Goal: Task Accomplishment & Management: Manage account settings

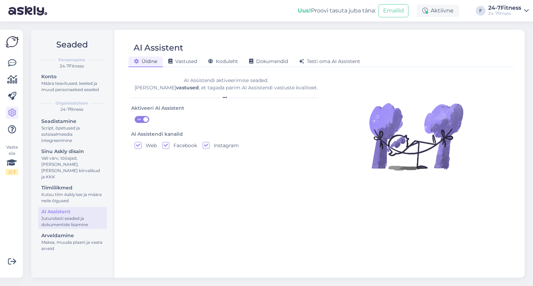
click at [9, 56] on div "Vaata siia 2 / 3" at bounding box center [12, 153] width 13 height 237
click at [10, 61] on icon at bounding box center [12, 63] width 8 height 8
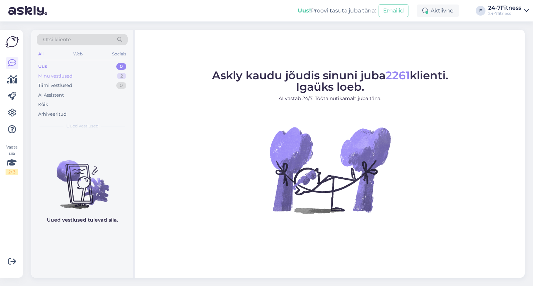
click at [45, 79] on div "Minu vestlused 2" at bounding box center [82, 76] width 91 height 10
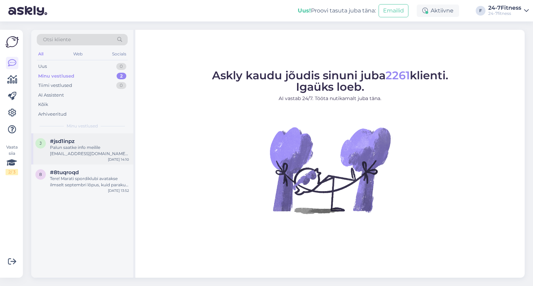
click at [78, 158] on div "j #jsd1inpz Palun saatke info meilile [EMAIL_ADDRESS][DOMAIN_NAME], et saaksime…" at bounding box center [82, 148] width 102 height 31
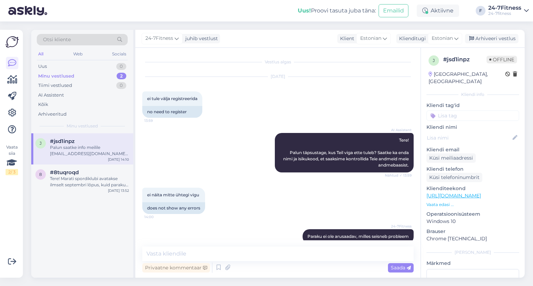
click at [274, 64] on div "Vestlus algas" at bounding box center [277, 62] width 271 height 6
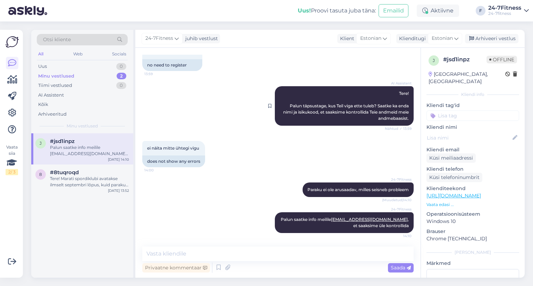
scroll to position [47, 0]
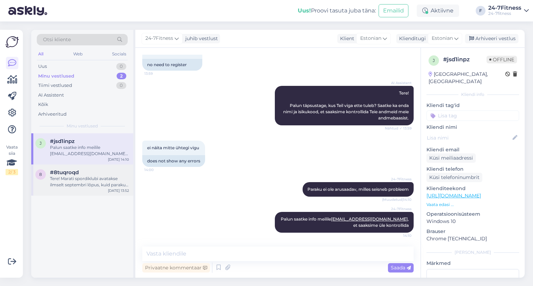
click at [58, 188] on div "8 #8tuqroqd Tere! Marati spordiklubi avatakse ilmselt septembri [PERSON_NAME], …" at bounding box center [82, 180] width 102 height 31
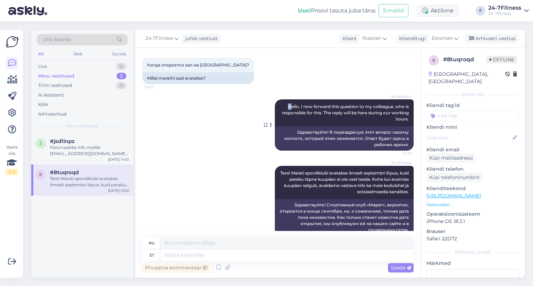
drag, startPoint x: 282, startPoint y: 106, endPoint x: 286, endPoint y: 106, distance: 4.2
click at [286, 106] on span "Hello, I now forward this question to my colleague, who is responsible for this…" at bounding box center [346, 113] width 128 height 18
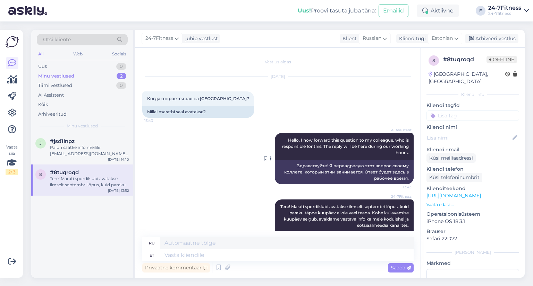
click at [288, 145] on div "AI Assistent Hello, I now forward this question to my colleague, who is respons…" at bounding box center [344, 146] width 139 height 27
click at [62, 103] on div "Kõik" at bounding box center [82, 105] width 91 height 10
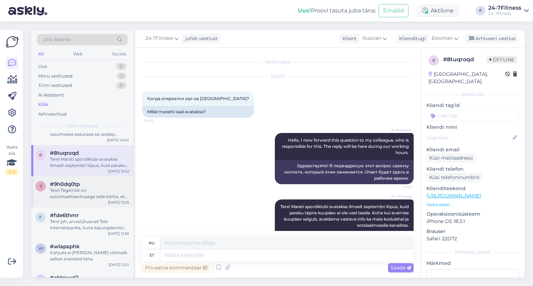
scroll to position [69, 0]
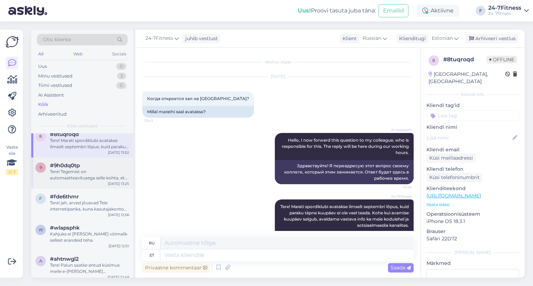
click at [78, 178] on div "Tere! Tegemist on automaatteavitusega selle kohta, et juhul kui kliendi kahe pa…" at bounding box center [89, 175] width 79 height 12
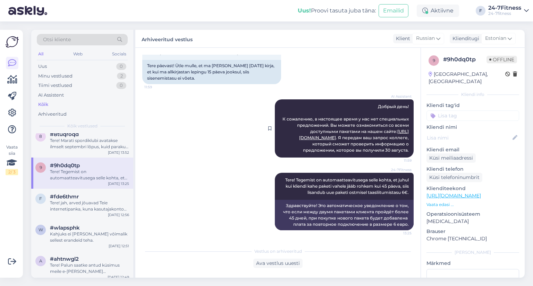
scroll to position [0, 0]
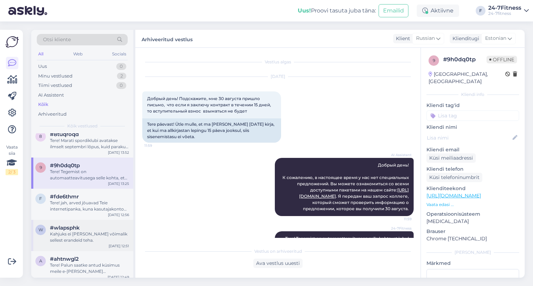
click at [70, 228] on span "#wlapsphk" at bounding box center [65, 228] width 30 height 6
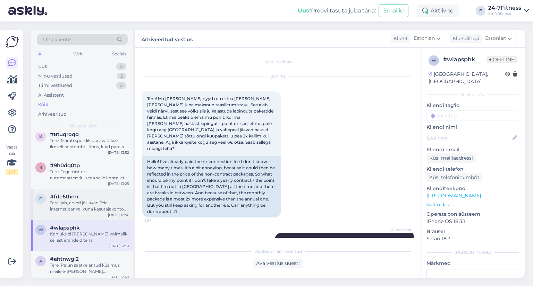
click at [54, 203] on div "Tere! jah, arved jõuavad Teie internetipanka, kuna kasutajakonto andmed ehk lap…" at bounding box center [89, 206] width 79 height 12
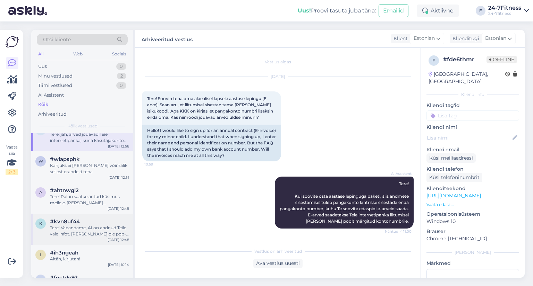
scroll to position [173, 0]
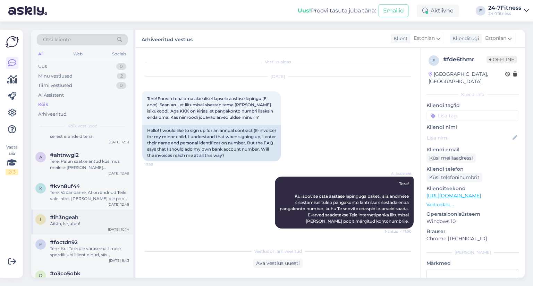
click at [60, 227] on div "i #ih3ngeah Aitäh, kirjutan! [DATE] 10:14" at bounding box center [82, 222] width 102 height 25
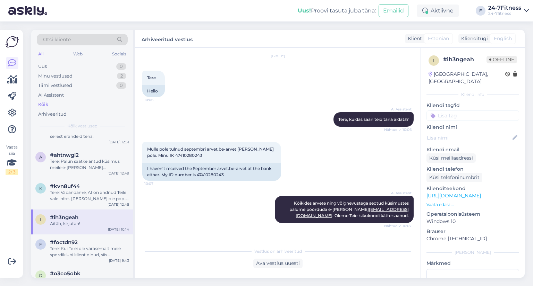
scroll to position [0, 0]
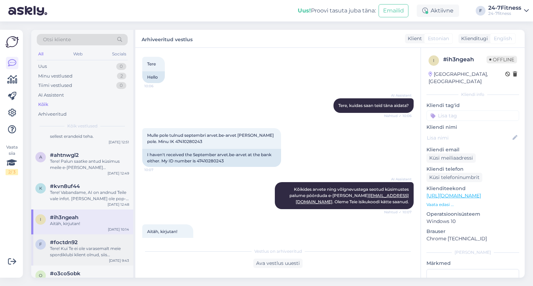
click at [71, 236] on div "f #foctdn92 Tere! Kui Te ei ole varasemalt meie spordiklubi klient olnud, siis …" at bounding box center [82, 250] width 102 height 31
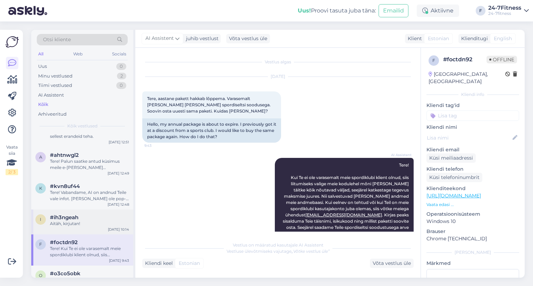
click at [77, 213] on div "i #ih3ngeah Aitäh, kirjutan! [DATE] 10:14" at bounding box center [82, 222] width 102 height 25
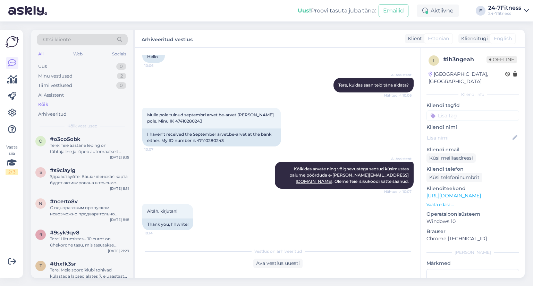
scroll to position [312, 0]
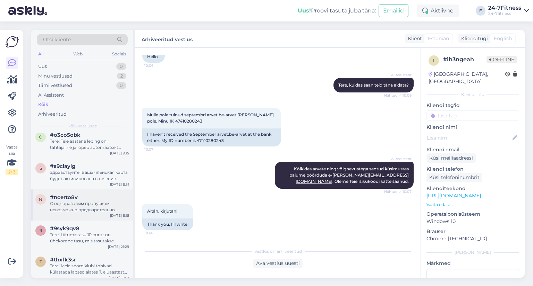
click at [87, 207] on div "С одноразовым пропуском невозможно предварительно зарегистрироваться на группов…" at bounding box center [89, 207] width 79 height 12
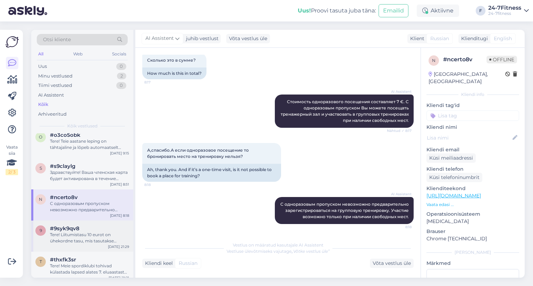
click at [76, 235] on div "Tere! Liitumistasu 10 eurot on ühekordne tasu, mis tasutakse spordiklubiga esma…" at bounding box center [89, 238] width 79 height 12
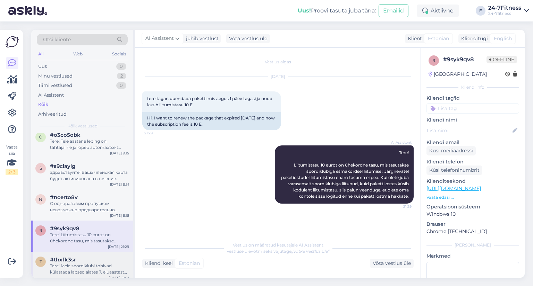
click at [74, 261] on span "#thxfk3sr" at bounding box center [63, 260] width 26 height 6
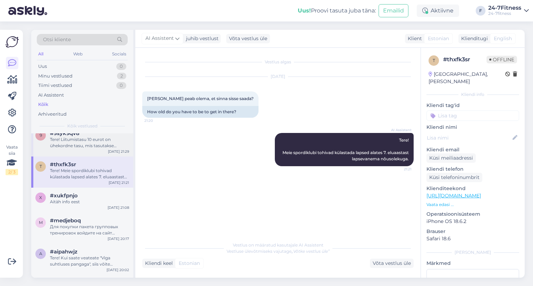
scroll to position [451, 0]
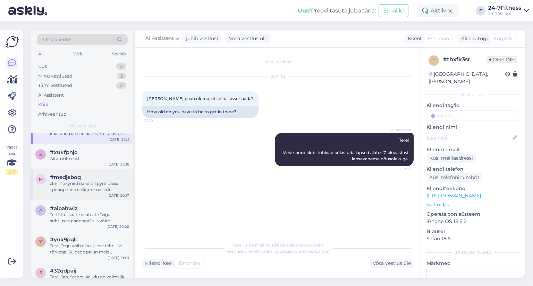
click at [67, 182] on div "Для покупки пакета групповых тренировок войдите на сайт [DOMAIN_NAME], использу…" at bounding box center [89, 187] width 79 height 12
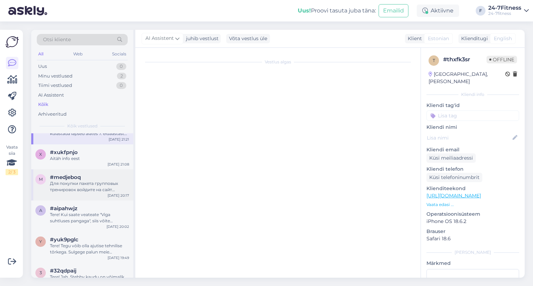
scroll to position [338, 0]
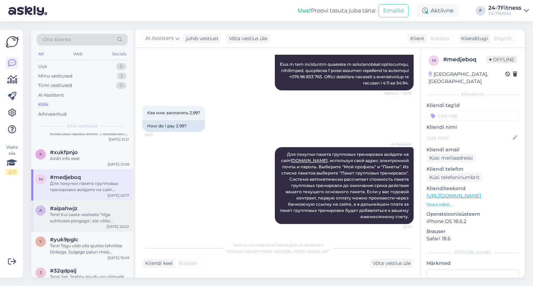
click at [69, 225] on div "a #aipahwjz Tere! Kui saate veateate "Viga suhtluses pangaga", siis võite proov…" at bounding box center [82, 216] width 102 height 31
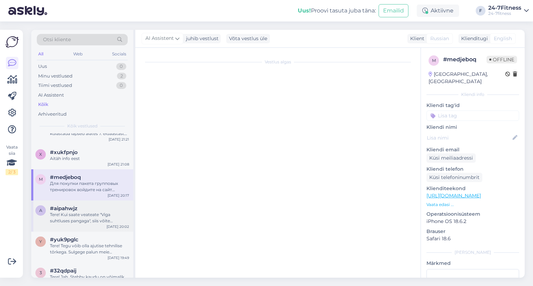
scroll to position [0, 0]
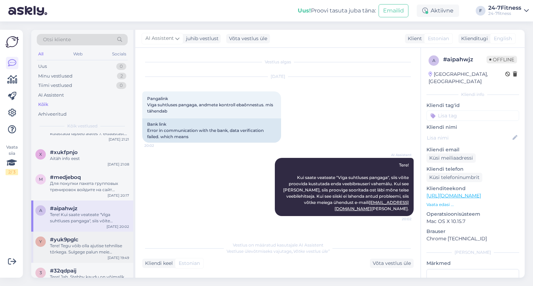
click at [93, 244] on div "Tere! Tegu võib olla ajutise tehnilise tõrkega. Sulgege palun meie koduleht/äpp…" at bounding box center [89, 249] width 79 height 12
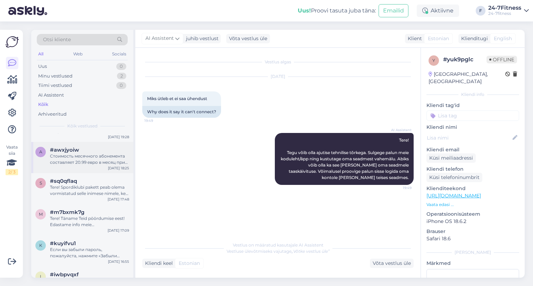
scroll to position [693, 0]
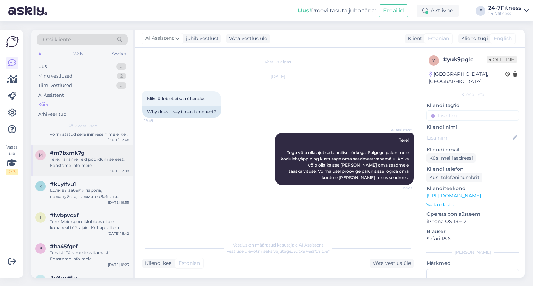
click at [78, 163] on div "Tere! Täname Teid pöördumise eest! Edastame info meie hooldusmeeskonnale." at bounding box center [89, 162] width 79 height 12
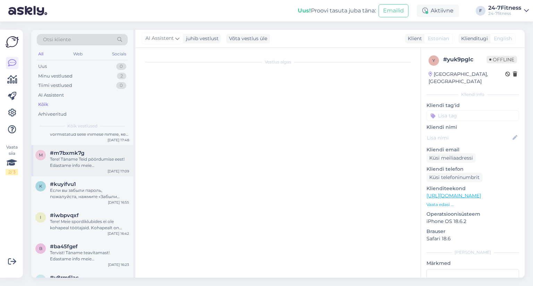
scroll to position [0, 0]
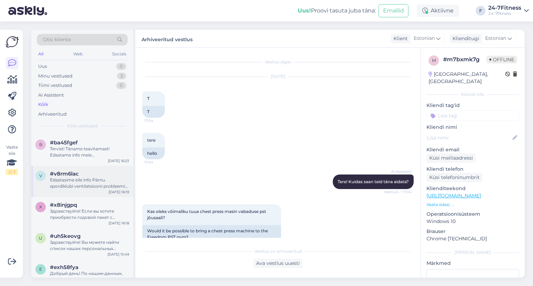
click at [86, 190] on div "v #v8rm6lac Edastasime eile info Pärnu spordiklubi ventilatsiooni probleemi koh…" at bounding box center [82, 181] width 102 height 31
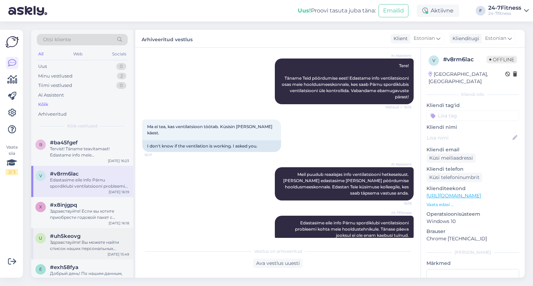
click at [67, 246] on div "Здравствуйте! Вы можете найти список наших персональных тренеров на нашем сайте…" at bounding box center [89, 246] width 79 height 12
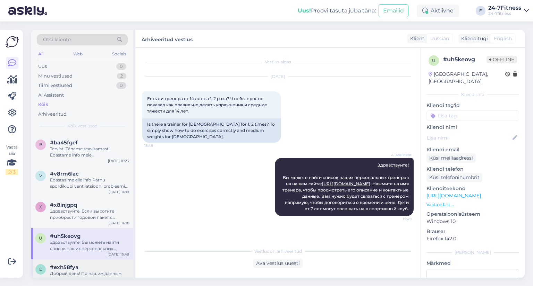
click at [69, 266] on span "#exh58fya" at bounding box center [64, 268] width 28 height 6
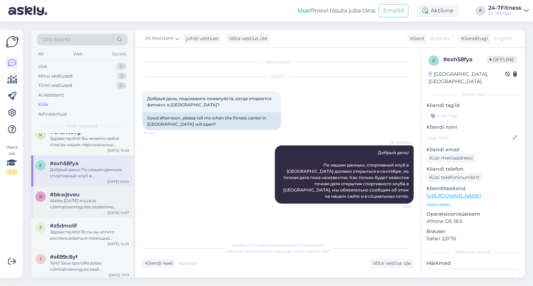
click at [79, 204] on div "Alates [DATE] muutus rühmatreeningutes osalemine tasuliseks. Rühmatreeningutes …" at bounding box center [89, 204] width 79 height 12
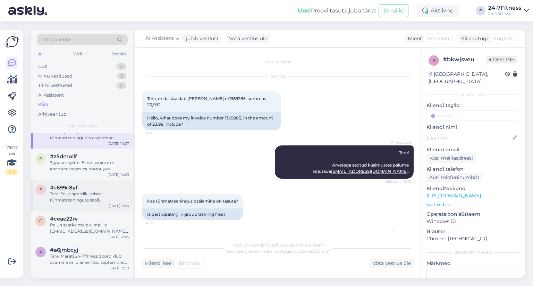
click at [74, 198] on div "Tere! Saue spordiklubisse rühmatreeningute saali [PERSON_NAME]. [PERSON_NAME] s…" at bounding box center [89, 197] width 79 height 12
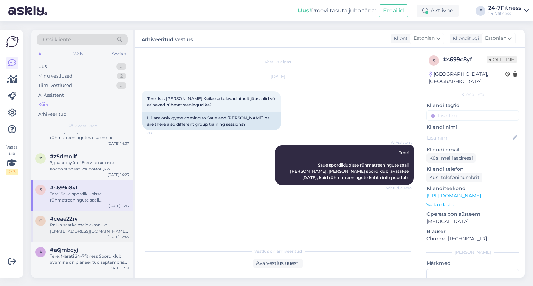
click at [73, 233] on div "Palun saatke meie e-mailile [EMAIL_ADDRESS][DOMAIN_NAME] maksekorraldus, et saa…" at bounding box center [89, 228] width 79 height 12
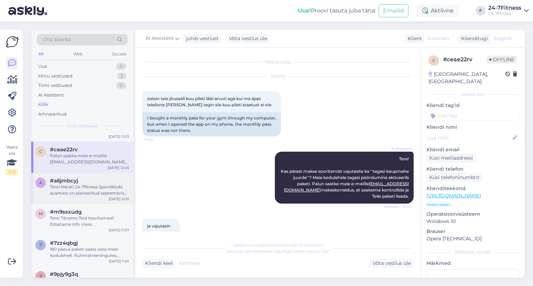
click at [69, 187] on div "Tere! Marati 24-7fitness Spordiklubi avamine on planeeritud septembris 2025, ku…" at bounding box center [89, 190] width 79 height 12
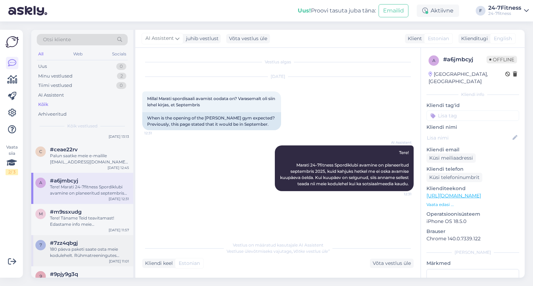
click at [70, 250] on div "180 päeva paketi saate osta meie kodulehelt. Rühmatreeningutes osalemiseks on v…" at bounding box center [89, 253] width 79 height 12
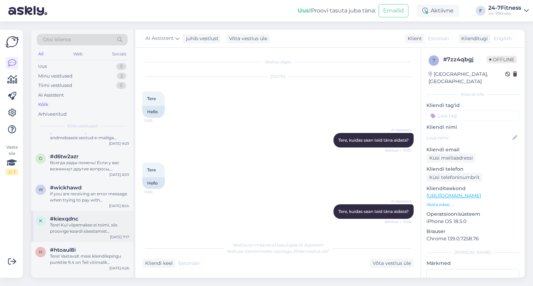
click at [69, 222] on div "Tere! Kui viipemakse ei toimi, siis proovige kaardi sisestamist masinasse ja pu…" at bounding box center [89, 228] width 79 height 12
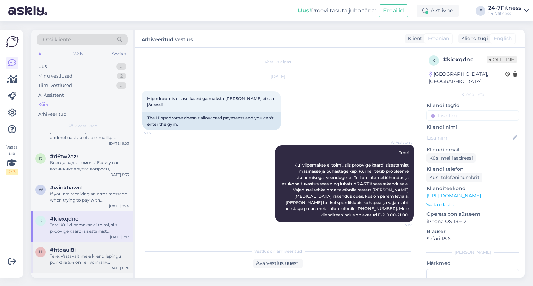
click at [68, 262] on div "Tere! Vastavalt meie kliendilepingu punktile 9.4 on Teil võimalik ennetähtaegse…" at bounding box center [89, 259] width 79 height 12
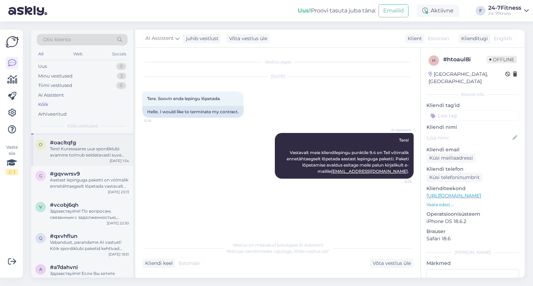
click at [71, 154] on div "Tere! Kuressaares uue spordiklubi avamine toimub eeldatavasti suve teises poole…" at bounding box center [89, 152] width 79 height 12
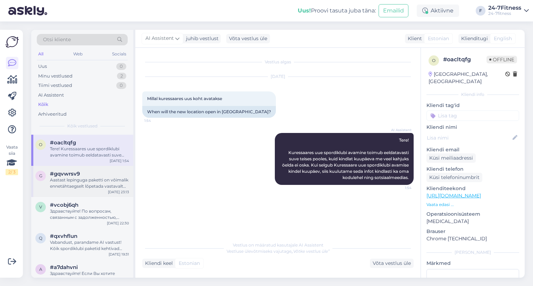
click at [70, 196] on div "g #gqvwrsv9 Aastast lepinguga paketti on võimalik ennetähtaegselt lõpetada vast…" at bounding box center [82, 181] width 102 height 31
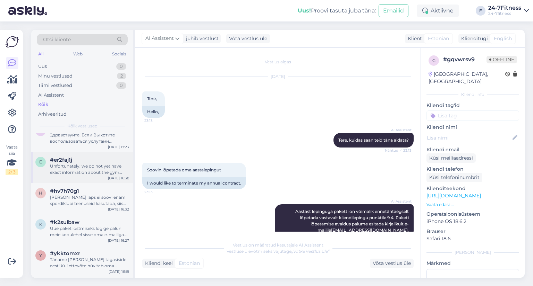
click at [71, 200] on div "[PERSON_NAME] laps ei soovi enam spordiklubi teenuseid kasutada, siis on Teil v…" at bounding box center [89, 200] width 79 height 12
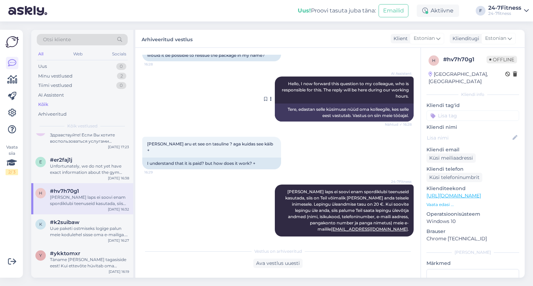
drag, startPoint x: 403, startPoint y: 115, endPoint x: 263, endPoint y: 106, distance: 140.0
click at [275, 106] on div "AI Assistent Hello, I now forward this question to my colleague, who is respons…" at bounding box center [344, 99] width 139 height 45
drag, startPoint x: 279, startPoint y: 109, endPoint x: 404, endPoint y: 115, distance: 125.7
click at [404, 115] on div "Tere, edastan selle küsimuse nüüd oma kolleegile, kes selle eest vastutab. Vast…" at bounding box center [344, 113] width 139 height 18
copy div "Tere, edastan selle küsimuse nüüd oma kolleegile, kes selle eest vastutab. Vast…"
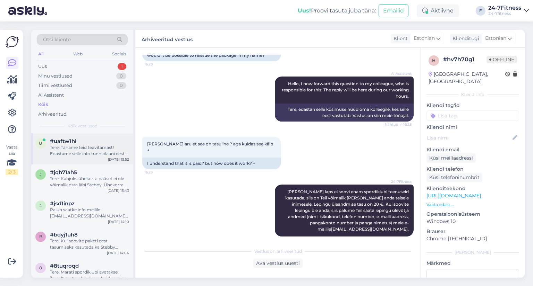
click at [93, 147] on div "Tere! Täname teid teavitamast! Edastame selle info tunniplaani eest vastutavale…" at bounding box center [89, 151] width 79 height 12
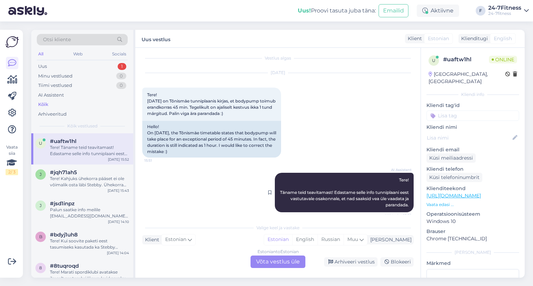
scroll to position [9, 0]
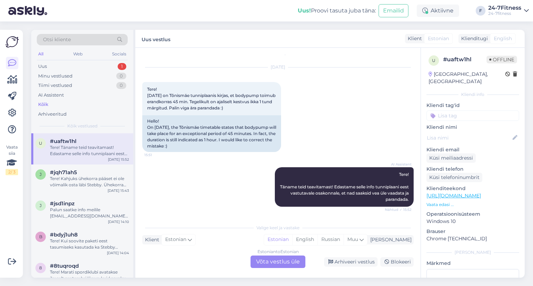
click at [520, 12] on div "24-7fitness" at bounding box center [504, 14] width 33 height 6
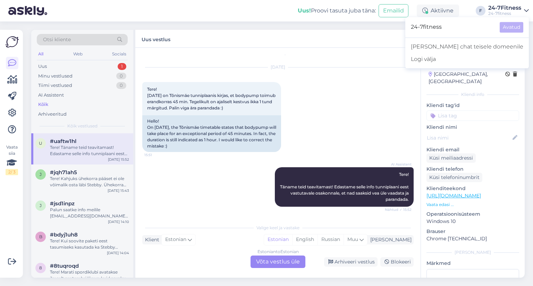
click at [373, 38] on div "Uus vestlus Klient Estonian Klienditugi English" at bounding box center [329, 39] width 389 height 18
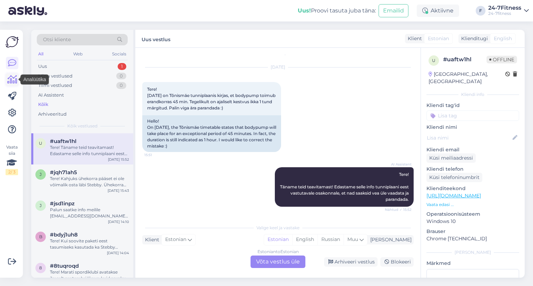
click at [11, 76] on icon at bounding box center [12, 80] width 10 height 8
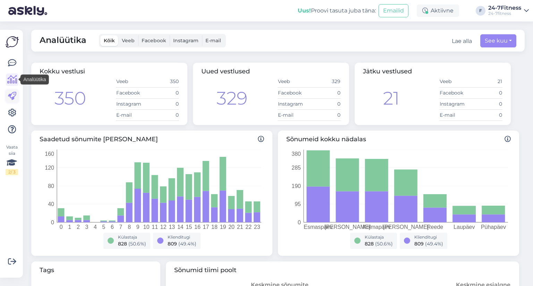
click at [11, 97] on icon at bounding box center [12, 96] width 8 height 8
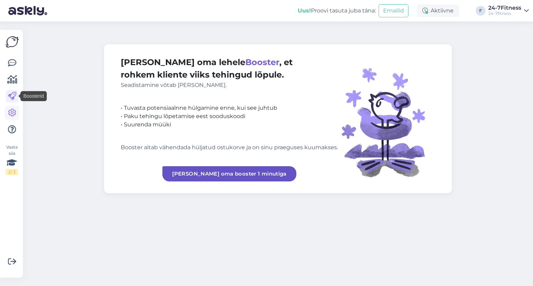
click at [9, 116] on icon at bounding box center [12, 113] width 8 height 8
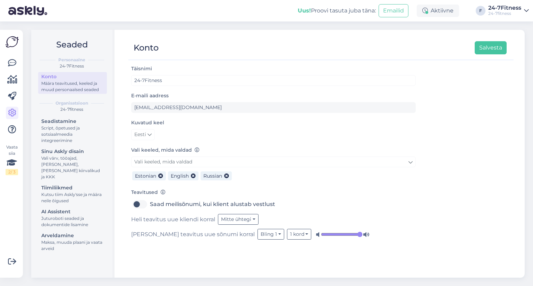
click at [150, 204] on label "Saad meilisõnumi, kui klient alustab vestlust" at bounding box center [212, 204] width 125 height 11
click at [140, 204] on input "Saad meilisõnumi, kui klient alustab vestlust" at bounding box center [139, 204] width 17 height 11
click at [150, 205] on label "Saad meilisõnumi, kui klient alustab vestlust" at bounding box center [212, 204] width 125 height 11
click at [137, 205] on input "Saad meilisõnumi, kui klient alustab vestlust" at bounding box center [139, 204] width 17 height 11
checkbox input "false"
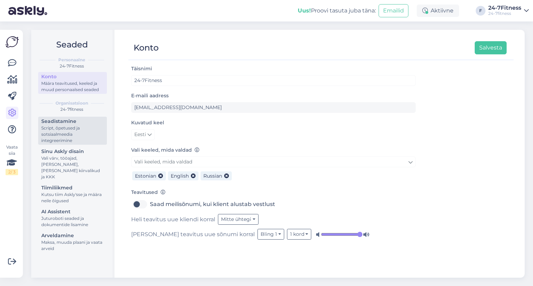
click at [59, 140] on div "Script, õpetused ja sotsiaalmeedia integreerimine" at bounding box center [72, 134] width 62 height 19
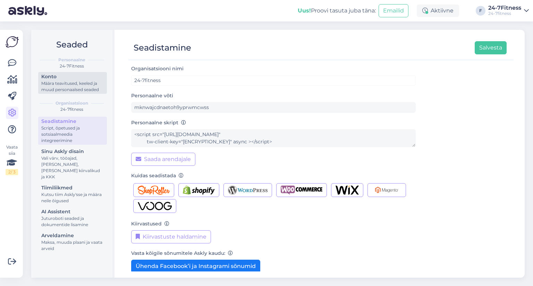
click at [50, 74] on div "Konto" at bounding box center [72, 76] width 62 height 7
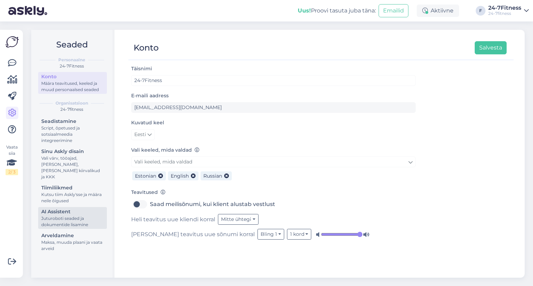
click at [64, 208] on div "AI Assistent" at bounding box center [72, 211] width 62 height 7
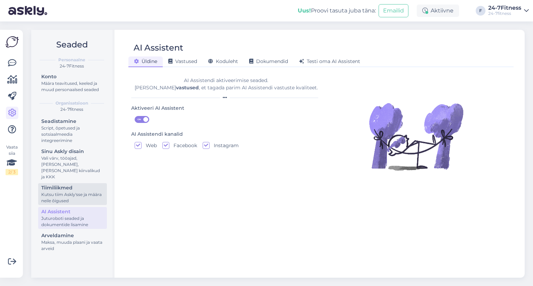
click at [69, 184] on div "Tiimiliikmed" at bounding box center [72, 187] width 62 height 7
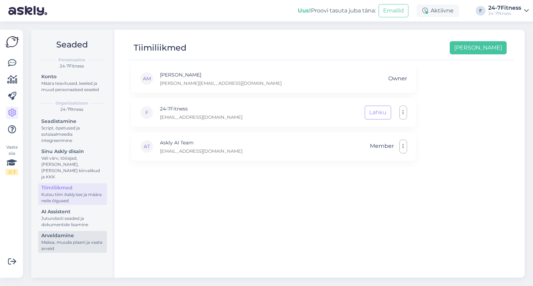
click at [64, 240] on div "Maksa, muuda plaani ja vaata arveid" at bounding box center [72, 246] width 62 height 12
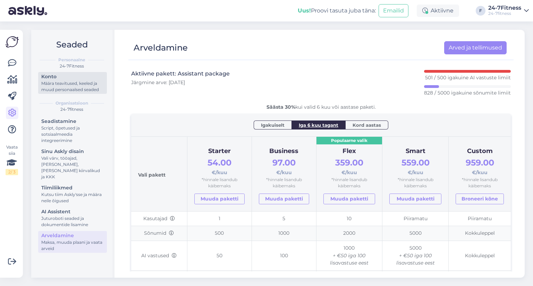
click at [52, 80] on div "Määra teavitused, keeled ja muud personaalsed seaded" at bounding box center [72, 86] width 62 height 12
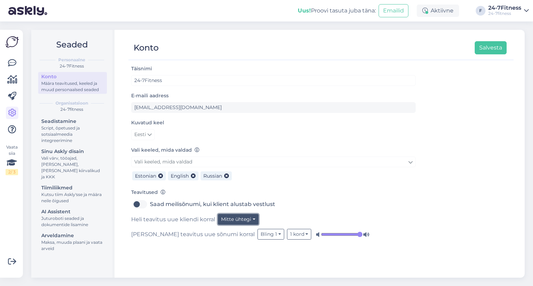
click at [230, 222] on button "Mitte ühtegi" at bounding box center [238, 219] width 41 height 11
click at [180, 234] on div "[PERSON_NAME] teavitus uue sõnumi korral Bling 1 1 kord" at bounding box center [273, 234] width 284 height 11
